Goal: Task Accomplishment & Management: Use online tool/utility

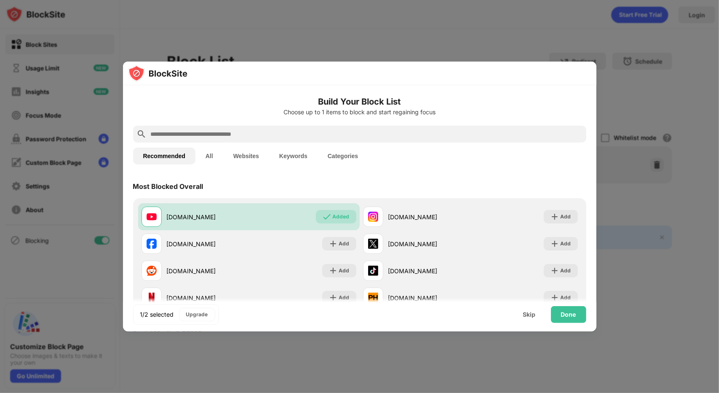
scroll to position [35, 0]
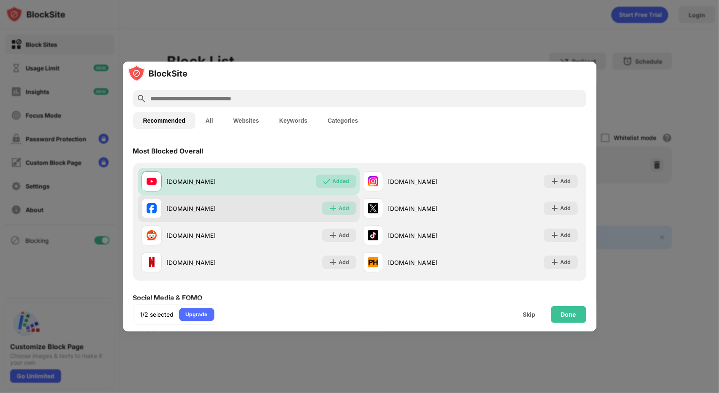
click at [332, 204] on img at bounding box center [333, 208] width 8 height 8
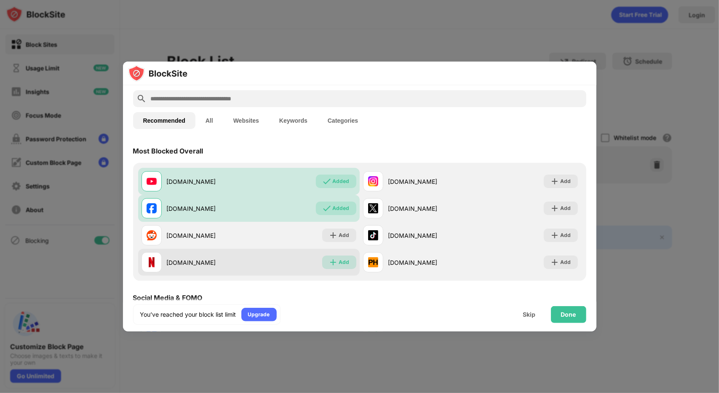
click at [334, 257] on div "Add" at bounding box center [339, 261] width 34 height 13
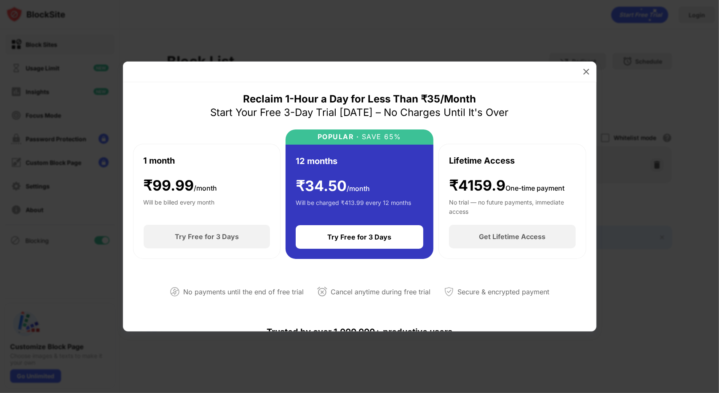
click at [578, 64] on div at bounding box center [359, 71] width 473 height 21
click at [588, 67] on div at bounding box center [586, 71] width 13 height 13
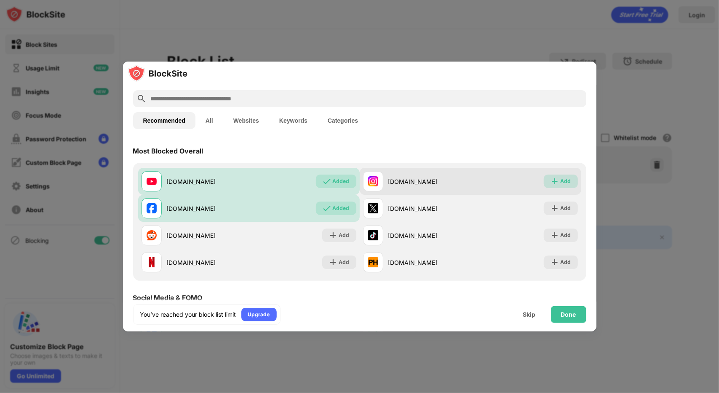
click at [561, 182] on div "Add" at bounding box center [566, 181] width 11 height 8
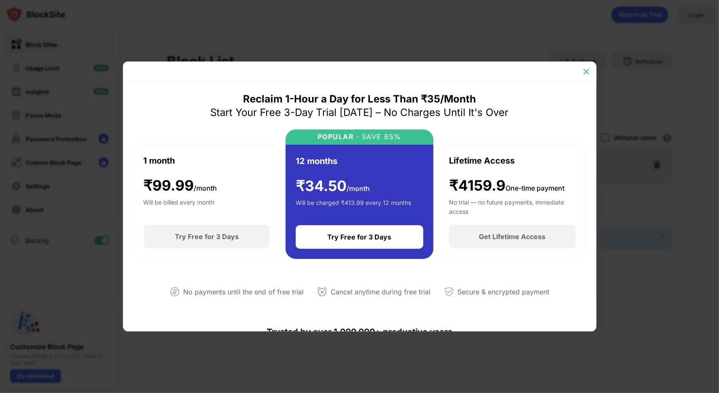
click at [585, 74] on img at bounding box center [586, 71] width 8 height 8
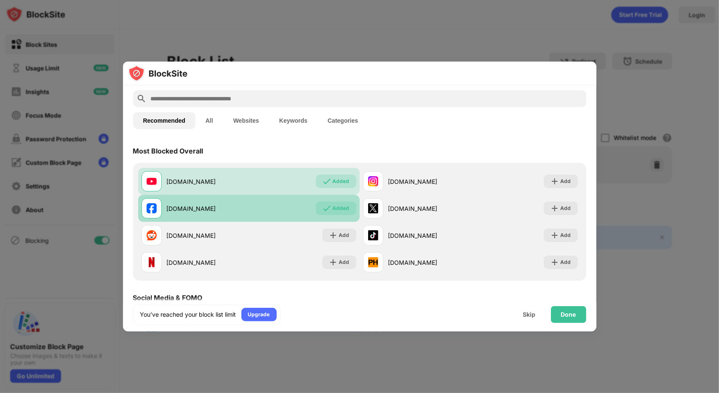
click at [334, 208] on div "Added" at bounding box center [341, 208] width 17 height 8
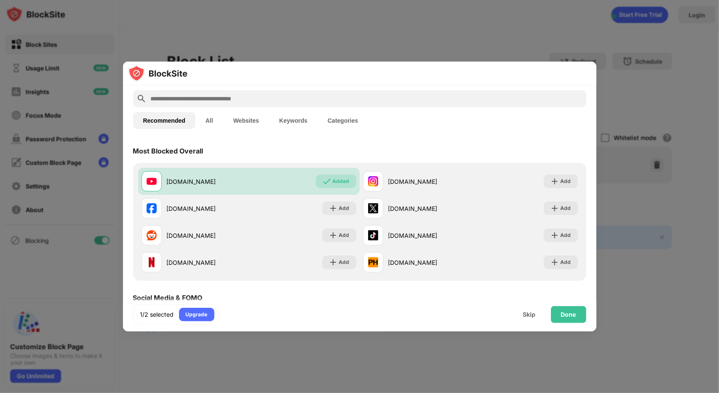
click at [206, 118] on button "All" at bounding box center [209, 120] width 28 height 17
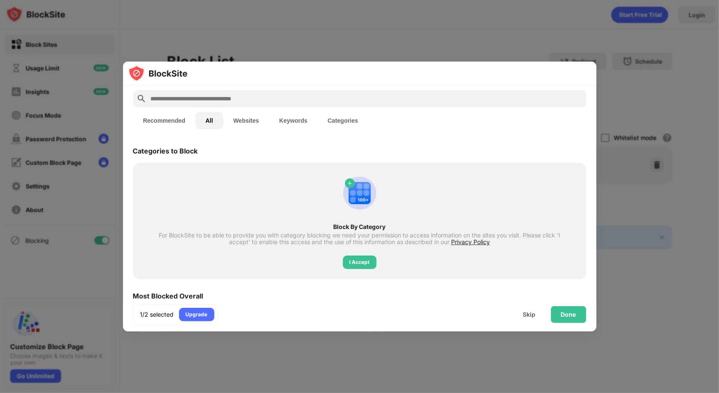
click at [175, 115] on button "Recommended" at bounding box center [164, 120] width 62 height 17
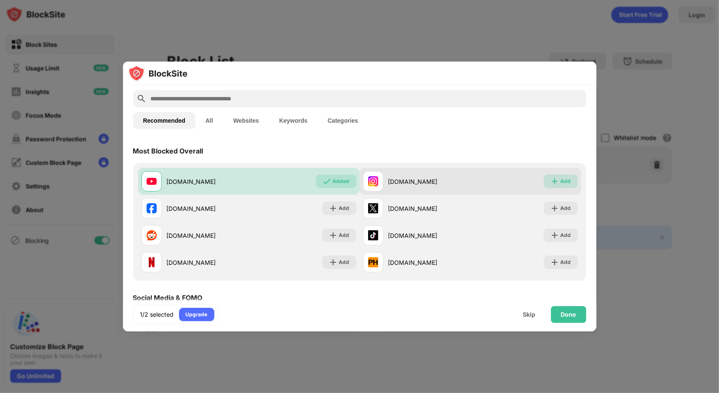
click at [551, 182] on img at bounding box center [555, 181] width 8 height 8
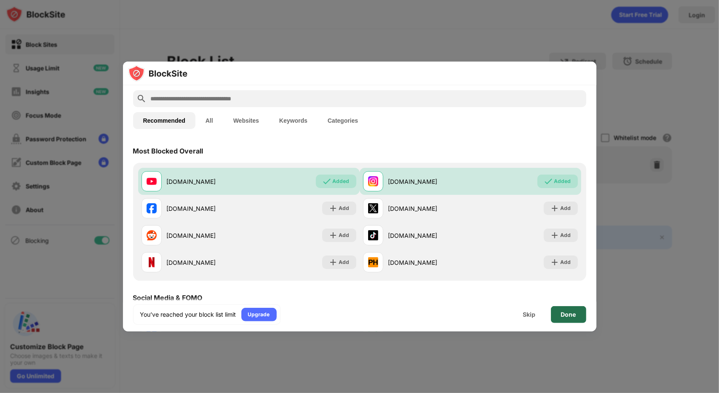
click at [561, 311] on div "Done" at bounding box center [568, 314] width 15 height 7
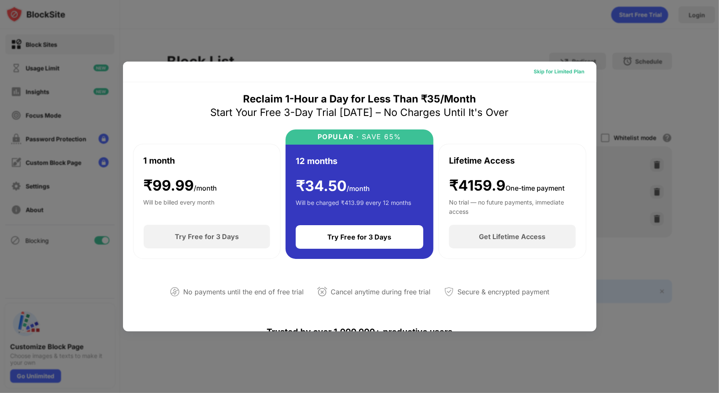
click at [556, 69] on div "Skip for Limited Plan" at bounding box center [559, 71] width 51 height 8
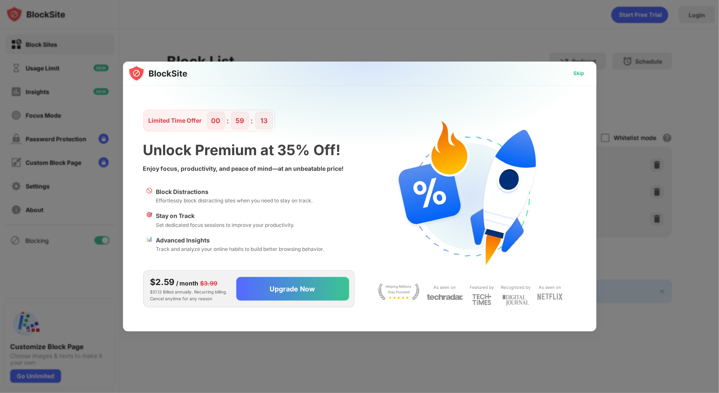
click at [580, 70] on div "Skip" at bounding box center [579, 73] width 11 height 8
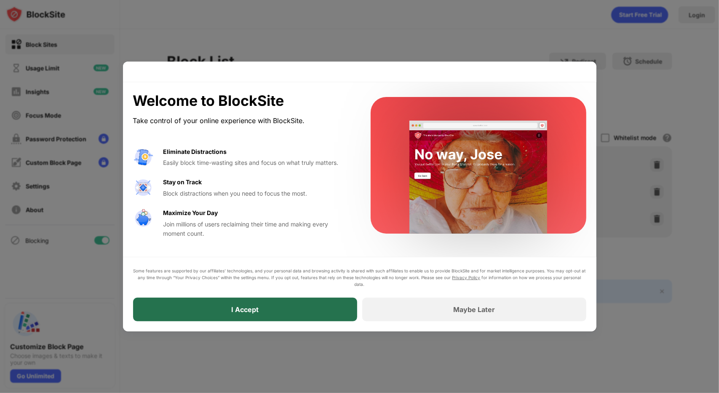
click at [318, 304] on div "I Accept" at bounding box center [245, 309] width 224 height 24
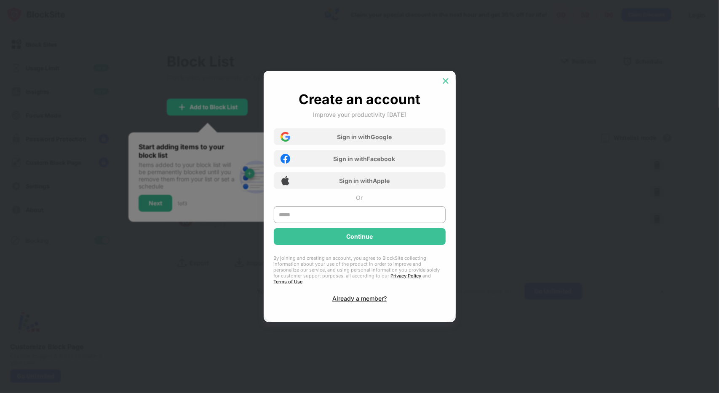
click at [451, 86] on div at bounding box center [445, 80] width 13 height 13
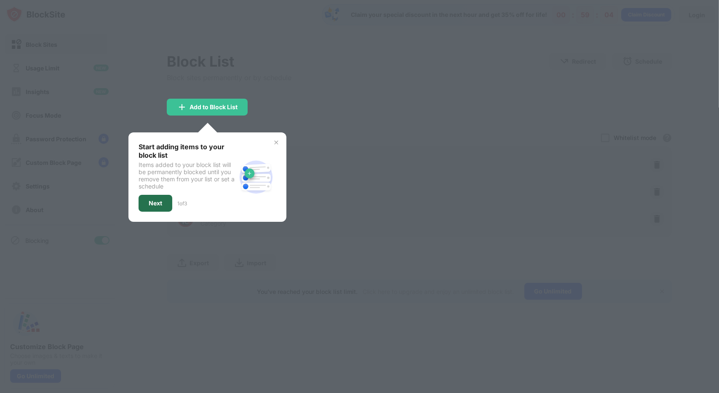
click at [156, 200] on div "Next" at bounding box center [155, 203] width 13 height 7
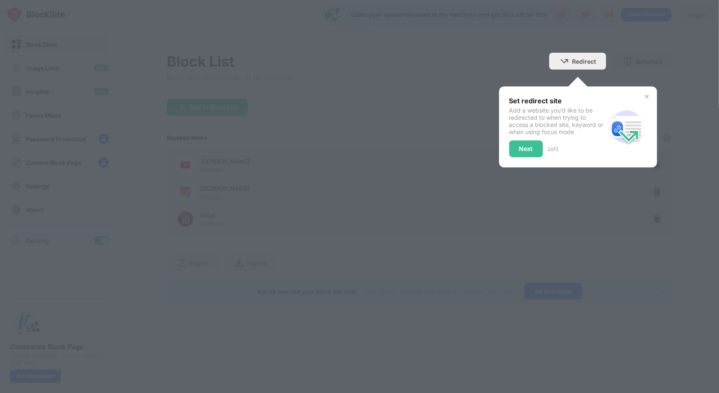
click at [156, 198] on div at bounding box center [359, 196] width 719 height 393
click at [529, 151] on div "Next" at bounding box center [526, 148] width 34 height 17
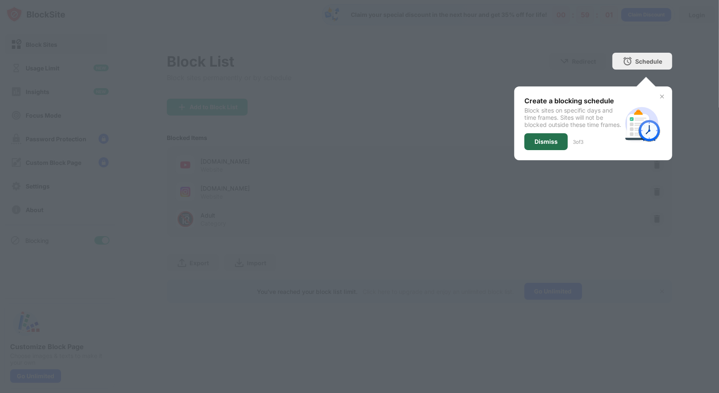
click at [537, 145] on div "Dismiss" at bounding box center [545, 141] width 23 height 7
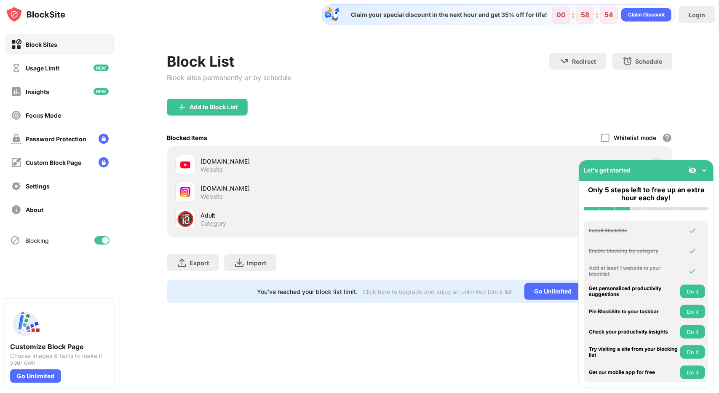
click at [706, 168] on img at bounding box center [704, 170] width 8 height 8
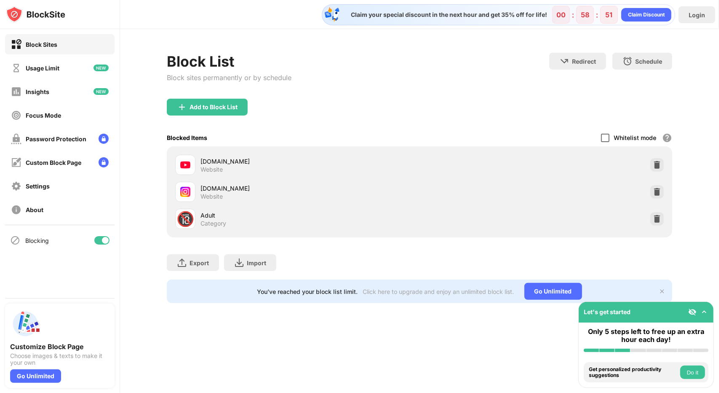
click at [607, 136] on div at bounding box center [605, 138] width 8 height 8
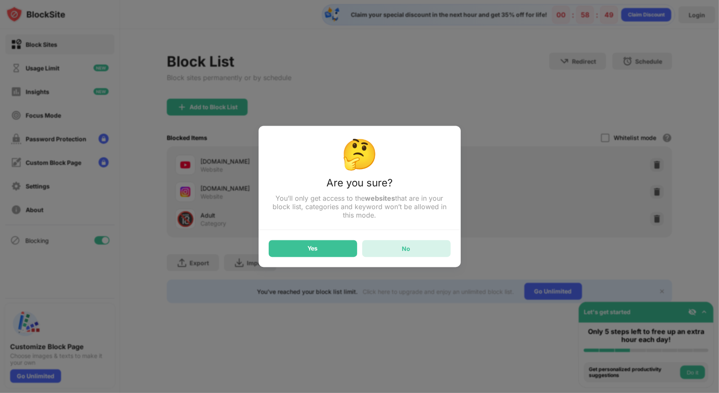
click at [402, 246] on div "No" at bounding box center [406, 248] width 8 height 7
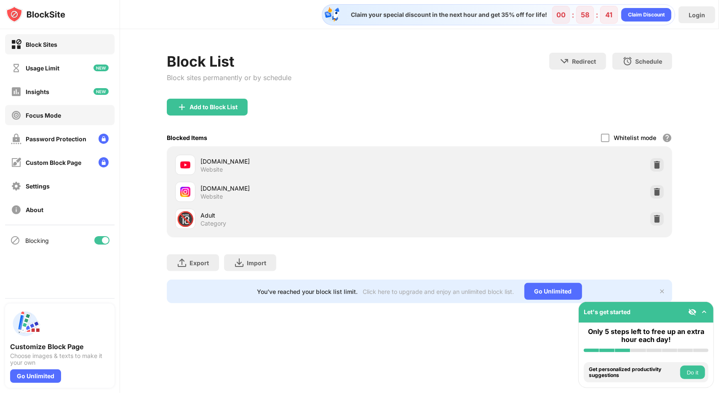
click at [50, 118] on div "Focus Mode" at bounding box center [43, 115] width 35 height 7
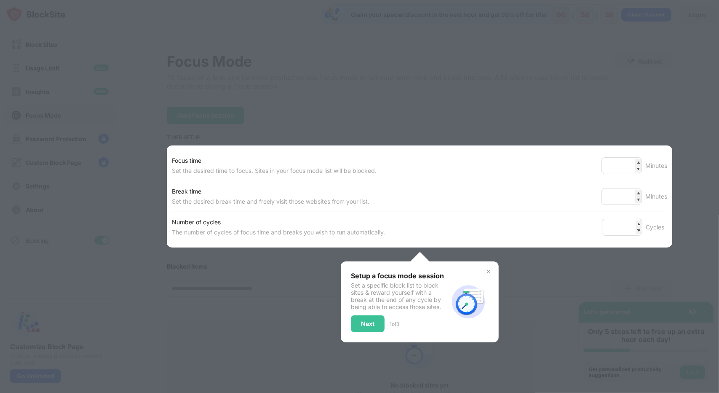
click at [666, 107] on div at bounding box center [359, 196] width 719 height 393
click at [371, 323] on div "Next" at bounding box center [367, 323] width 13 height 7
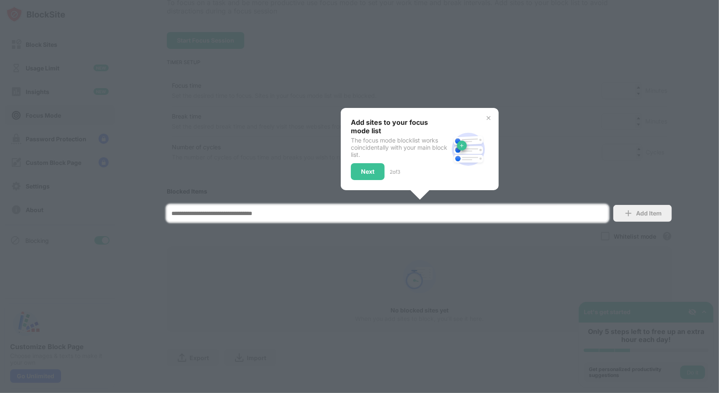
scroll to position [85, 0]
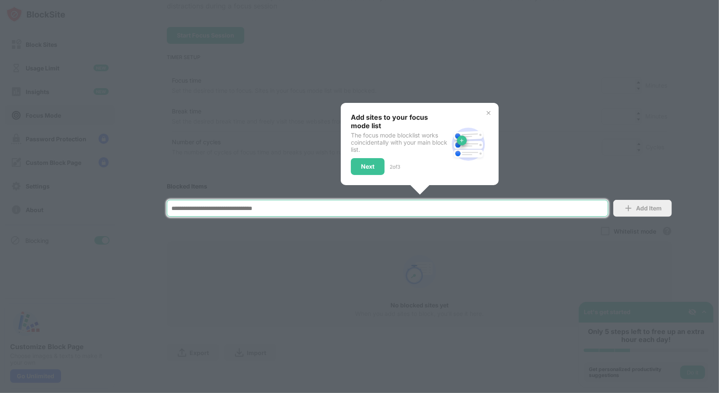
click at [502, 200] on input at bounding box center [387, 208] width 441 height 17
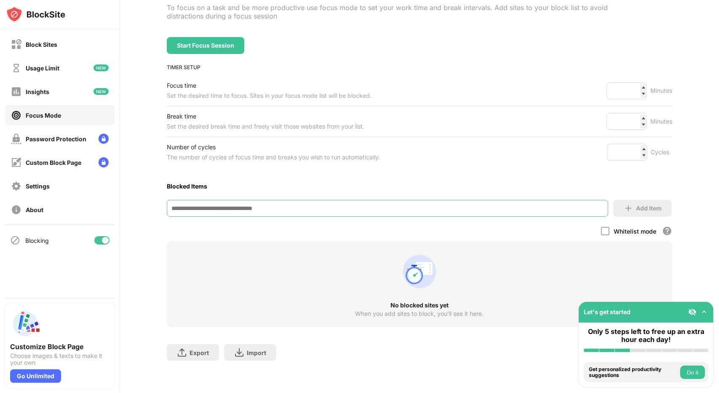
scroll to position [0, 0]
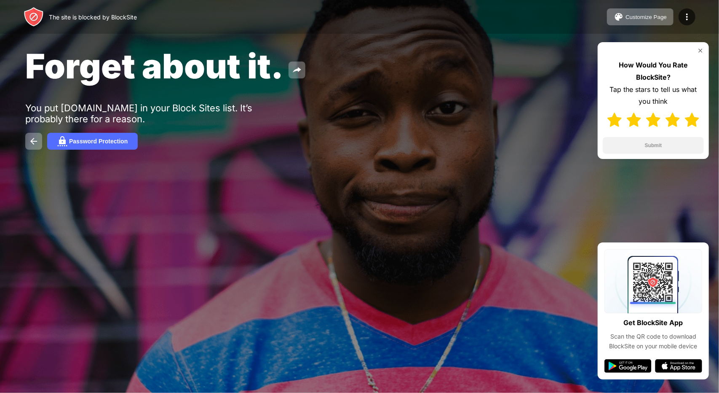
click at [688, 117] on img at bounding box center [692, 119] width 14 height 14
click at [669, 145] on button "Submit" at bounding box center [653, 145] width 101 height 17
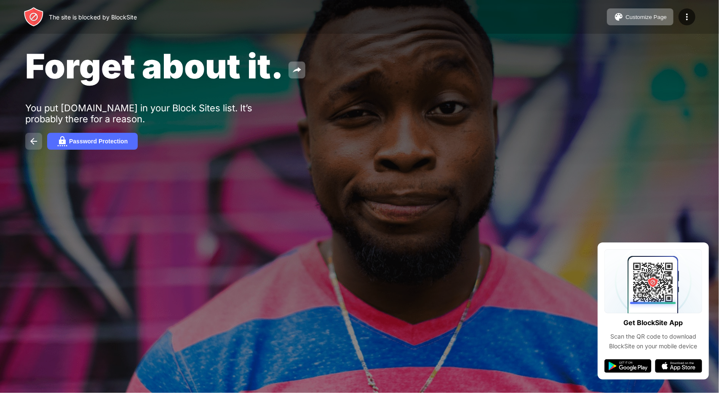
click at [27, 140] on button at bounding box center [33, 141] width 17 height 17
